Goal: Task Accomplishment & Management: Use online tool/utility

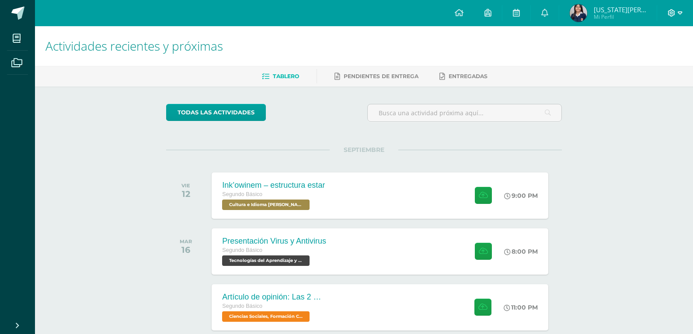
click at [671, 17] on span at bounding box center [674, 13] width 15 height 10
click at [634, 56] on span "Cerrar sesión" at bounding box center [652, 60] width 39 height 8
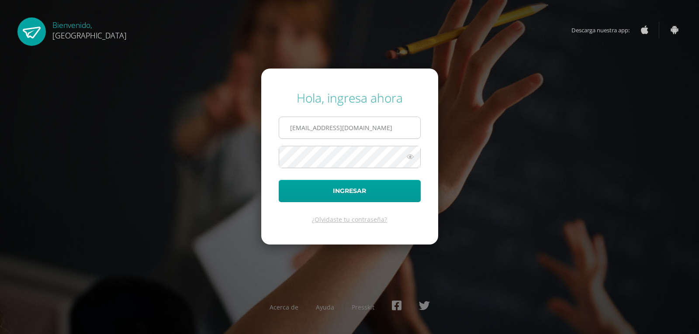
click at [379, 126] on input "2023579@colegiobelga.edu.gt" at bounding box center [349, 127] width 141 height 21
click at [392, 126] on input "2023579@colegiobelga.edu.gt" at bounding box center [349, 127] width 141 height 21
paste input "2019152@colegiobelga.edu.gt"
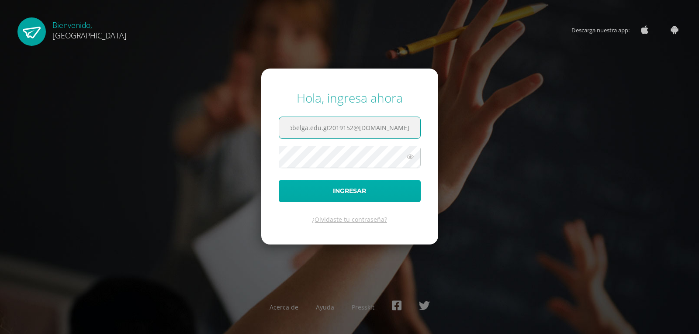
type input "2023579@colegiobelga.edu.gt2019152@colegiobelga.edu.gt"
drag, startPoint x: 376, startPoint y: 195, endPoint x: 322, endPoint y: 136, distance: 80.1
click at [321, 138] on form "Hola, ingresa ahora 2023579@colegiobelga.edu.gt2019152@colegiobelga.edu.gt Ingr…" at bounding box center [349, 157] width 177 height 176
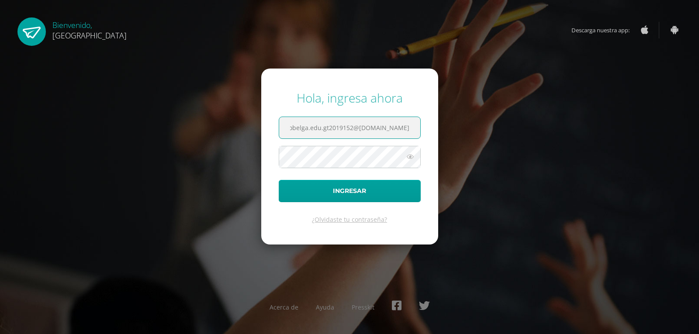
drag, startPoint x: 287, startPoint y: 132, endPoint x: 495, endPoint y: 131, distance: 207.6
click at [495, 131] on div "Hola, ingresa ahora 2023579@colegiobelga.edu.gt2019152@colegiobelga.edu.gt Ingr…" at bounding box center [350, 167] width 564 height 169
paste input "2019152@colegiobelga.edu.gt"
type input "2019152@colegiobelga.edu.gt"
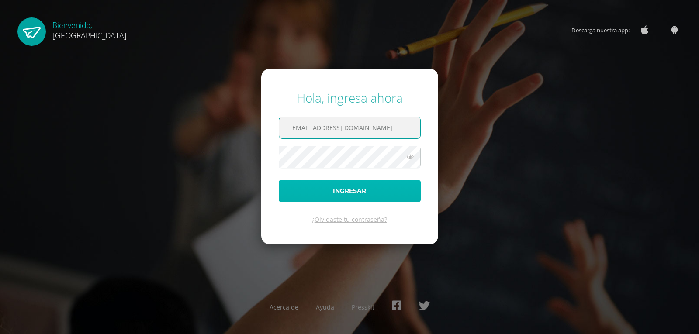
click at [338, 191] on button "Ingresar" at bounding box center [350, 191] width 142 height 22
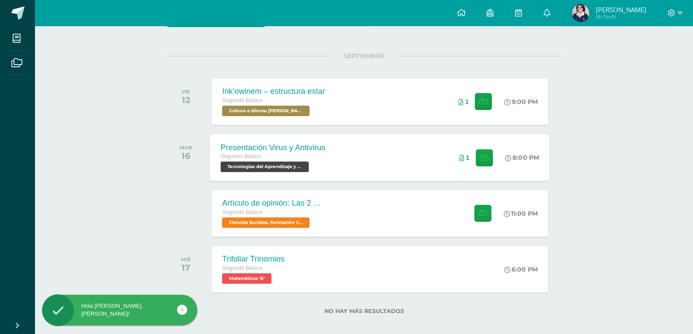
scroll to position [102, 0]
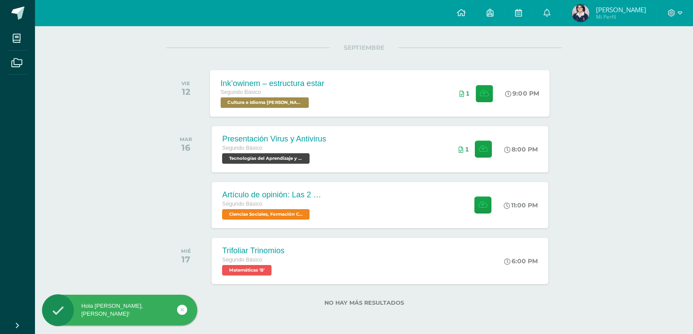
click at [360, 115] on div "Ink’owinem – estructura estar Segundo Básico Cultura e Idioma Maya Garífuna o X…" at bounding box center [380, 93] width 340 height 47
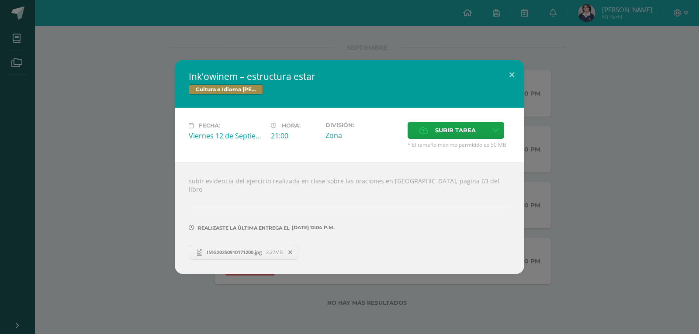
click at [262, 249] on span "IMG20250910171200.jpg" at bounding box center [234, 252] width 64 height 7
click at [403, 28] on div "Ink’owinem – estructura estar Cultura e Idioma Maya Garífuna o Xinca Fecha: [DA…" at bounding box center [349, 167] width 699 height 334
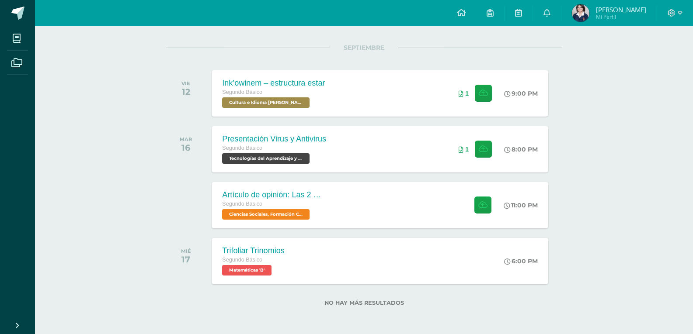
click at [679, 7] on div at bounding box center [675, 13] width 36 height 26
click at [673, 16] on span at bounding box center [674, 13] width 15 height 10
click at [649, 65] on link "Cerrar sesión" at bounding box center [647, 59] width 69 height 13
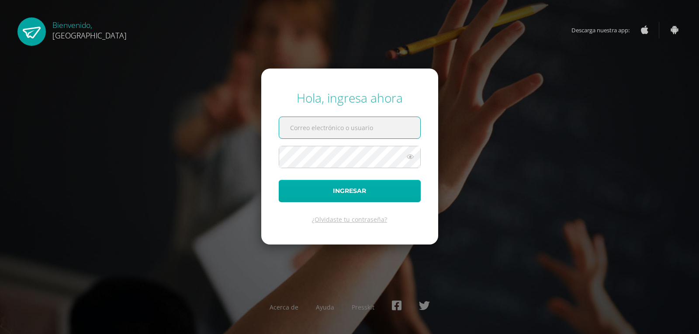
type input "2023579@colegiobelga.edu.gt"
click at [397, 190] on button "Ingresar" at bounding box center [350, 191] width 142 height 22
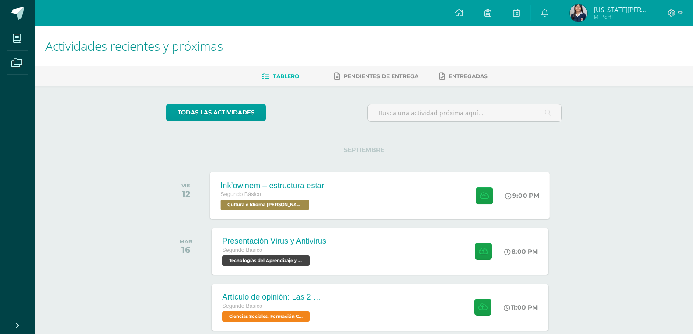
click at [375, 197] on div "Ink’owinem – estructura estar Segundo Básico Cultura e Idioma Maya Garífuna o X…" at bounding box center [380, 195] width 340 height 47
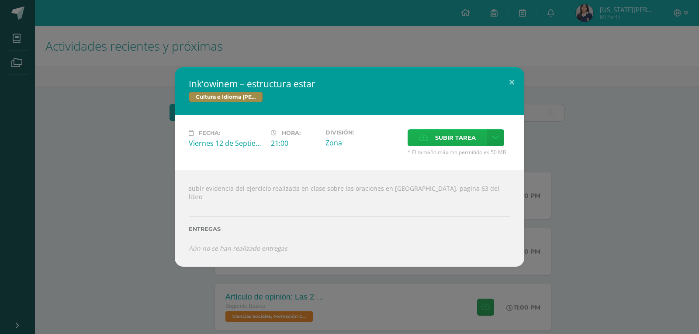
click at [437, 140] on span "Subir tarea" at bounding box center [455, 138] width 41 height 16
click at [0, 0] on input "Subir tarea" at bounding box center [0, 0] width 0 height 0
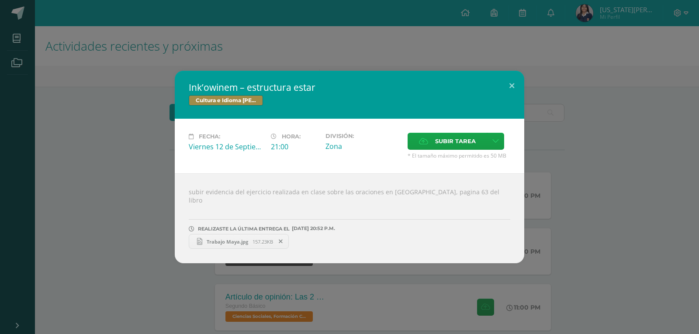
click at [469, 32] on div "Ink’owinem – estructura estar Cultura e Idioma Maya Garífuna o Xinca Fecha: Vie…" at bounding box center [349, 167] width 699 height 334
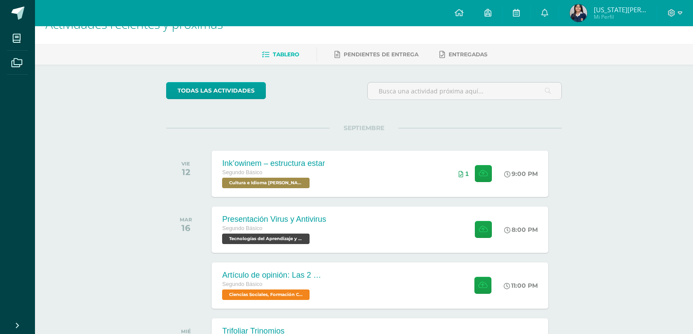
scroll to position [44, 0]
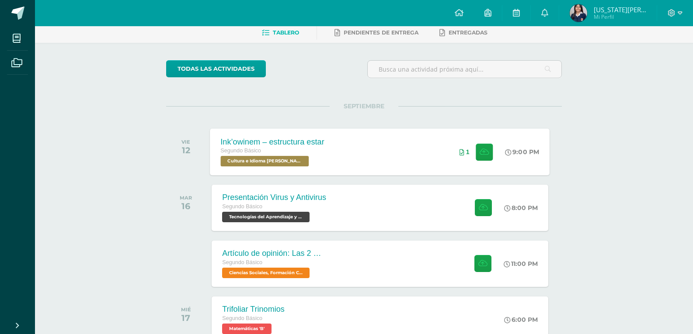
click at [419, 152] on div "Ink’owinem – estructura estar Segundo Básico Cultura e Idioma Maya Garífuna o X…" at bounding box center [380, 151] width 340 height 47
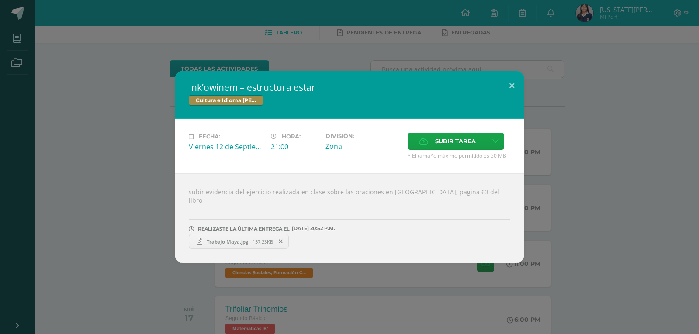
click at [607, 180] on div "Ink’owinem – estructura estar Cultura e Idioma Maya Garífuna o Xinca Fecha: Vie…" at bounding box center [349, 167] width 692 height 193
